Goal: Task Accomplishment & Management: Use online tool/utility

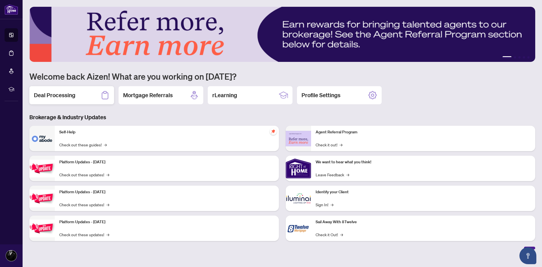
click at [60, 94] on h2 "Deal Processing" at bounding box center [54, 95] width 41 height 8
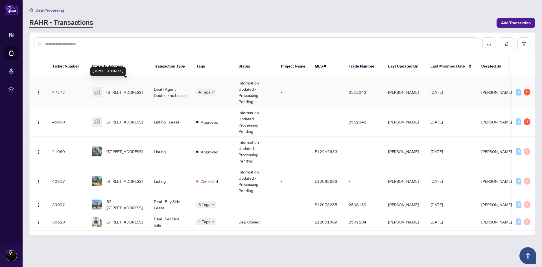
click at [136, 89] on span "[STREET_ADDRESS]" at bounding box center [124, 92] width 36 height 6
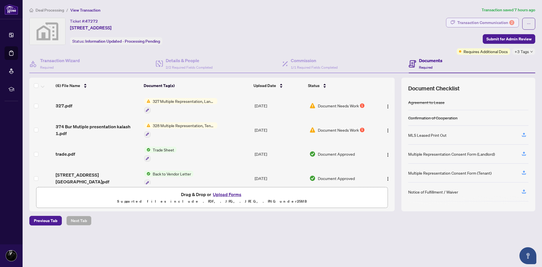
click at [493, 20] on div "Transaction Communication 2" at bounding box center [485, 22] width 57 height 9
